Goal: Navigation & Orientation: Find specific page/section

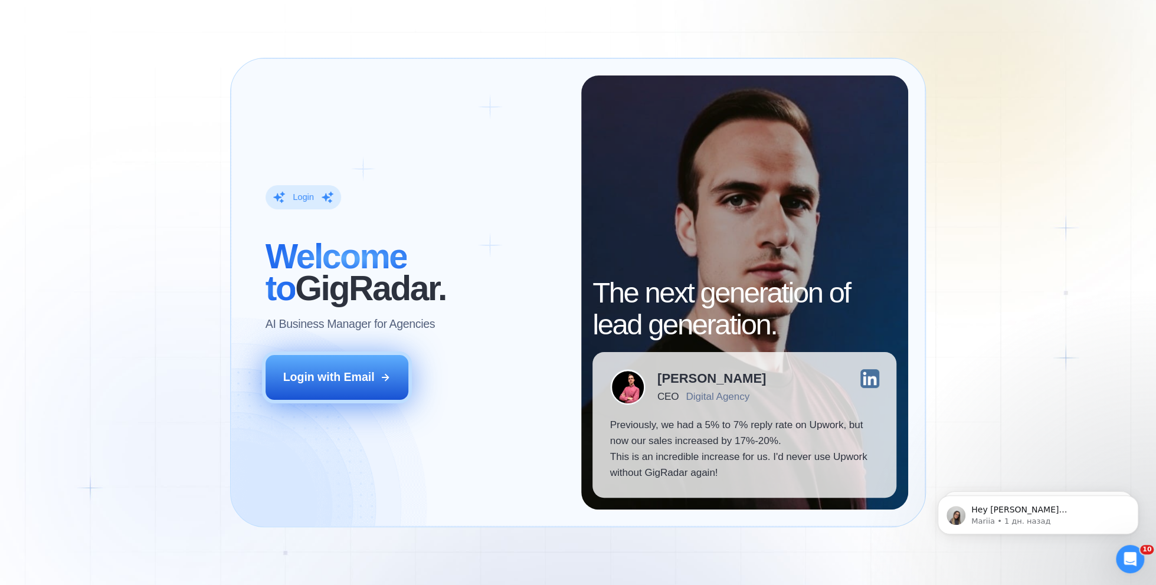
click at [373, 375] on div "Login with Email" at bounding box center [328, 377] width 91 height 16
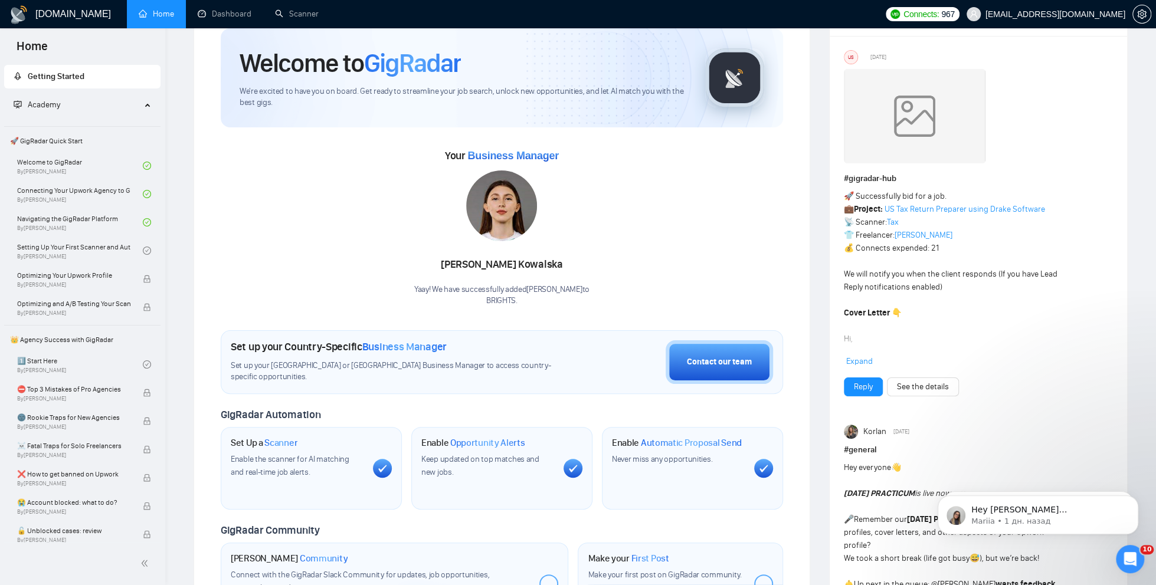
scroll to position [48, 0]
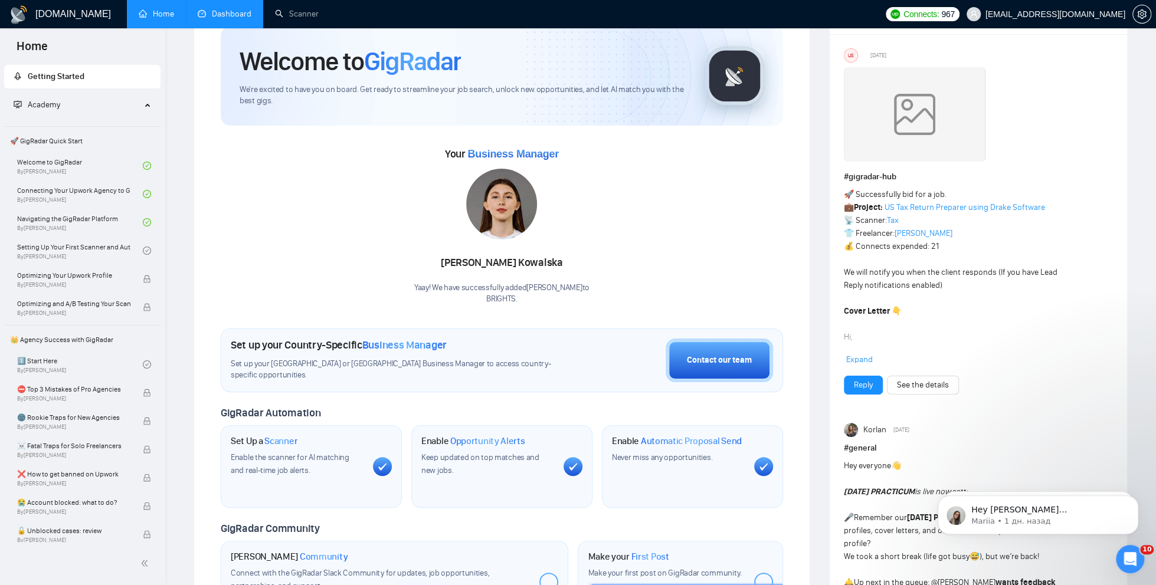
click at [227, 19] on link "Dashboard" at bounding box center [225, 14] width 54 height 10
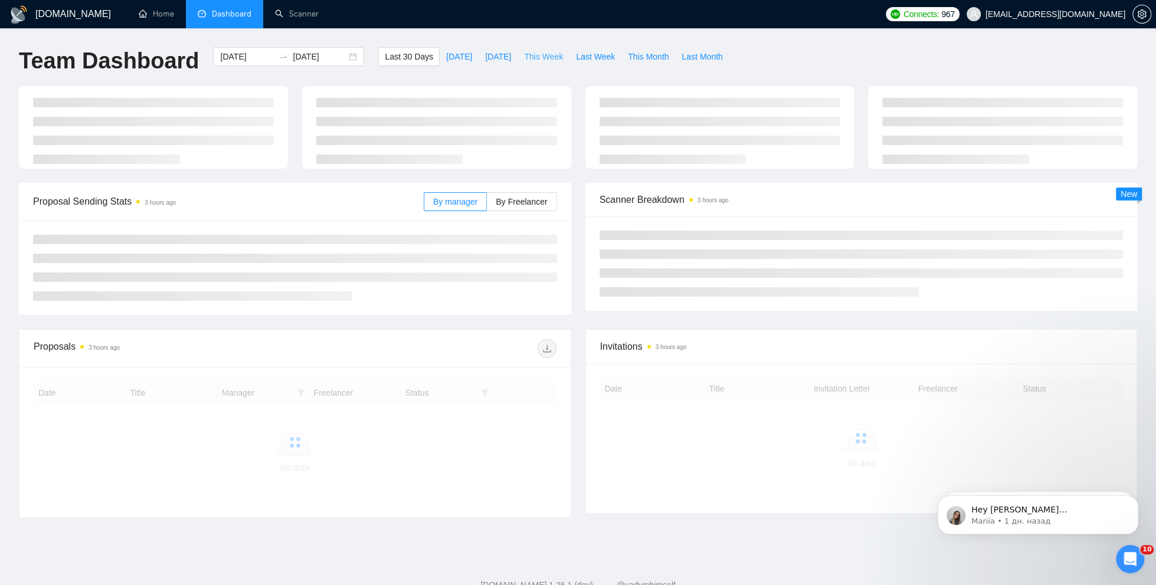
click at [545, 60] on span "This Week" at bounding box center [543, 56] width 39 height 13
type input "[DATE]"
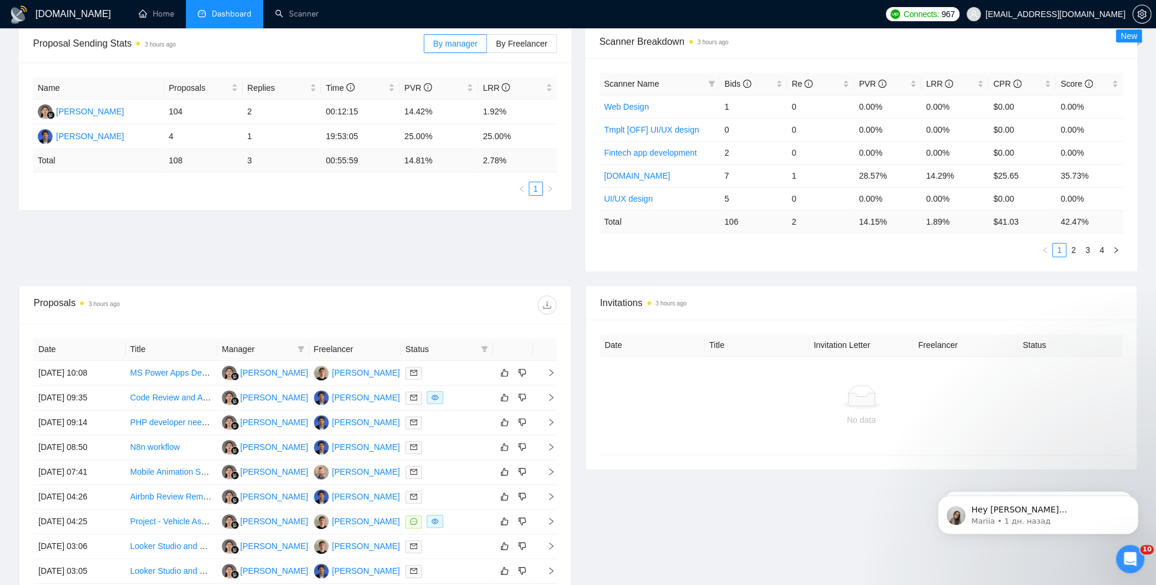
scroll to position [186, 0]
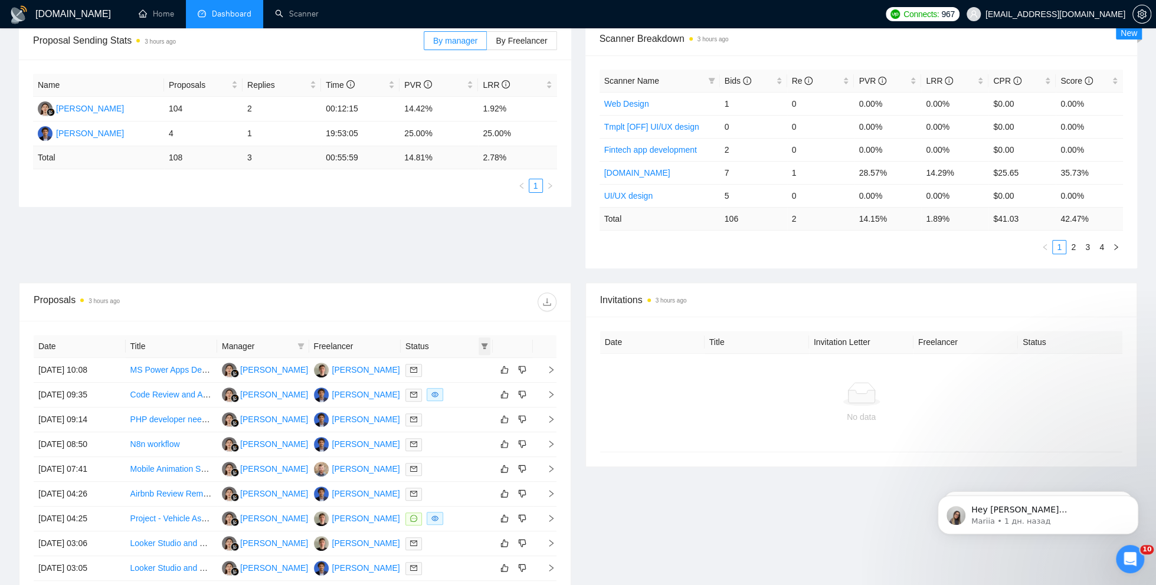
click at [486, 343] on icon "filter" at bounding box center [484, 346] width 6 height 6
click at [450, 366] on span "Chat" at bounding box center [446, 366] width 22 height 9
checkbox input "true"
click at [416, 270] on div "Proposal Sending Stats 3 hours ago By manager By Freelancer Name Proposals Repl…" at bounding box center [578, 152] width 1132 height 261
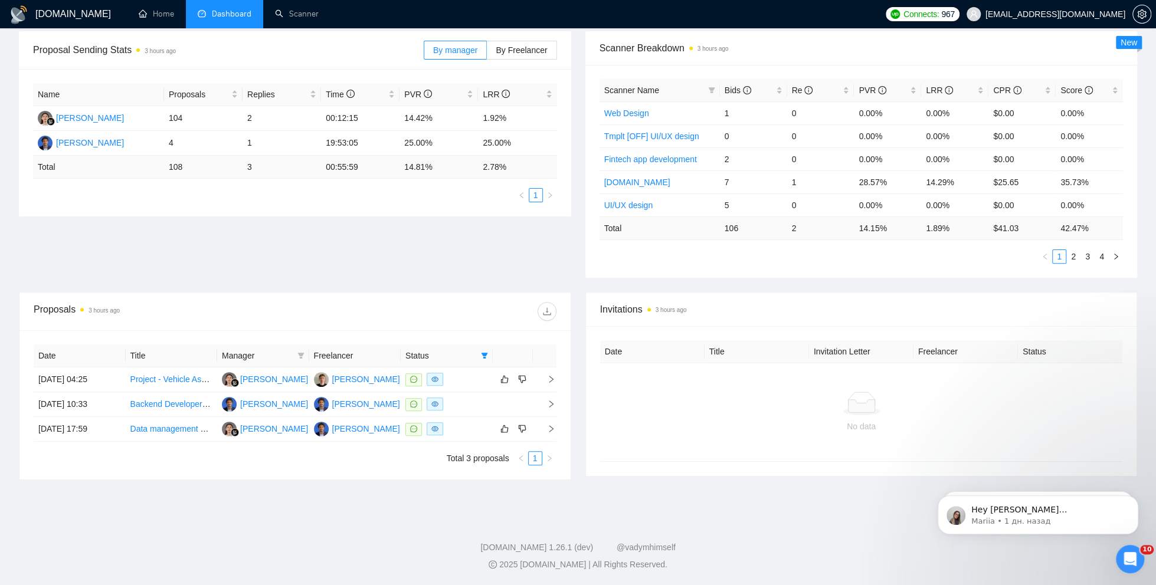
scroll to position [173, 0]
